Goal: Task Accomplishment & Management: Manage account settings

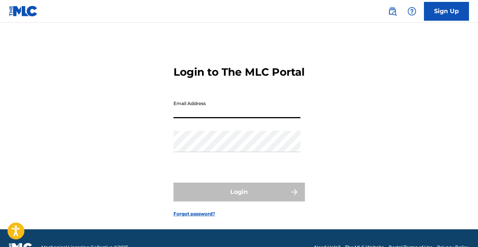
type input "[EMAIL_ADDRESS][DOMAIN_NAME]"
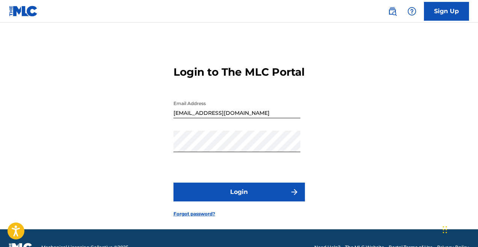
click at [234, 197] on button "Login" at bounding box center [240, 191] width 132 height 19
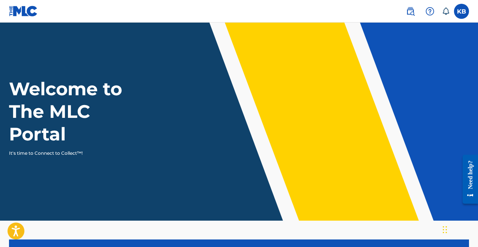
click at [460, 9] on label at bounding box center [461, 11] width 15 height 15
click at [462, 11] on input "KB Kiirya Beats [EMAIL_ADDRESS][DOMAIN_NAME] Notification Preferences Profile L…" at bounding box center [462, 11] width 0 height 0
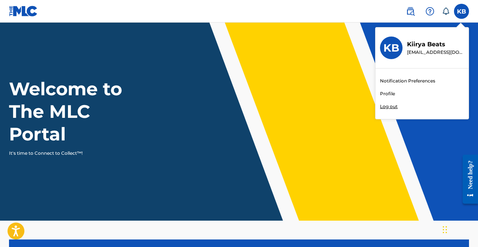
click at [390, 95] on link "Profile" at bounding box center [387, 93] width 15 height 7
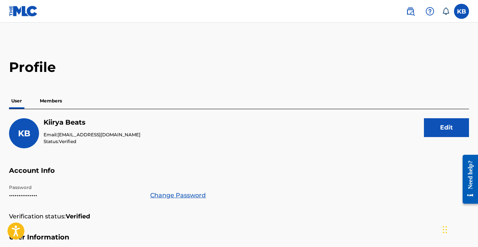
click at [46, 100] on p "Members" at bounding box center [51, 101] width 27 height 16
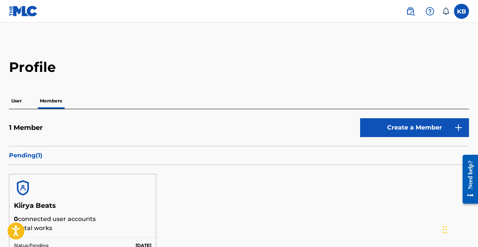
click at [21, 153] on p "Pending ( 1 )" at bounding box center [239, 155] width 460 height 9
